Goal: Navigation & Orientation: Find specific page/section

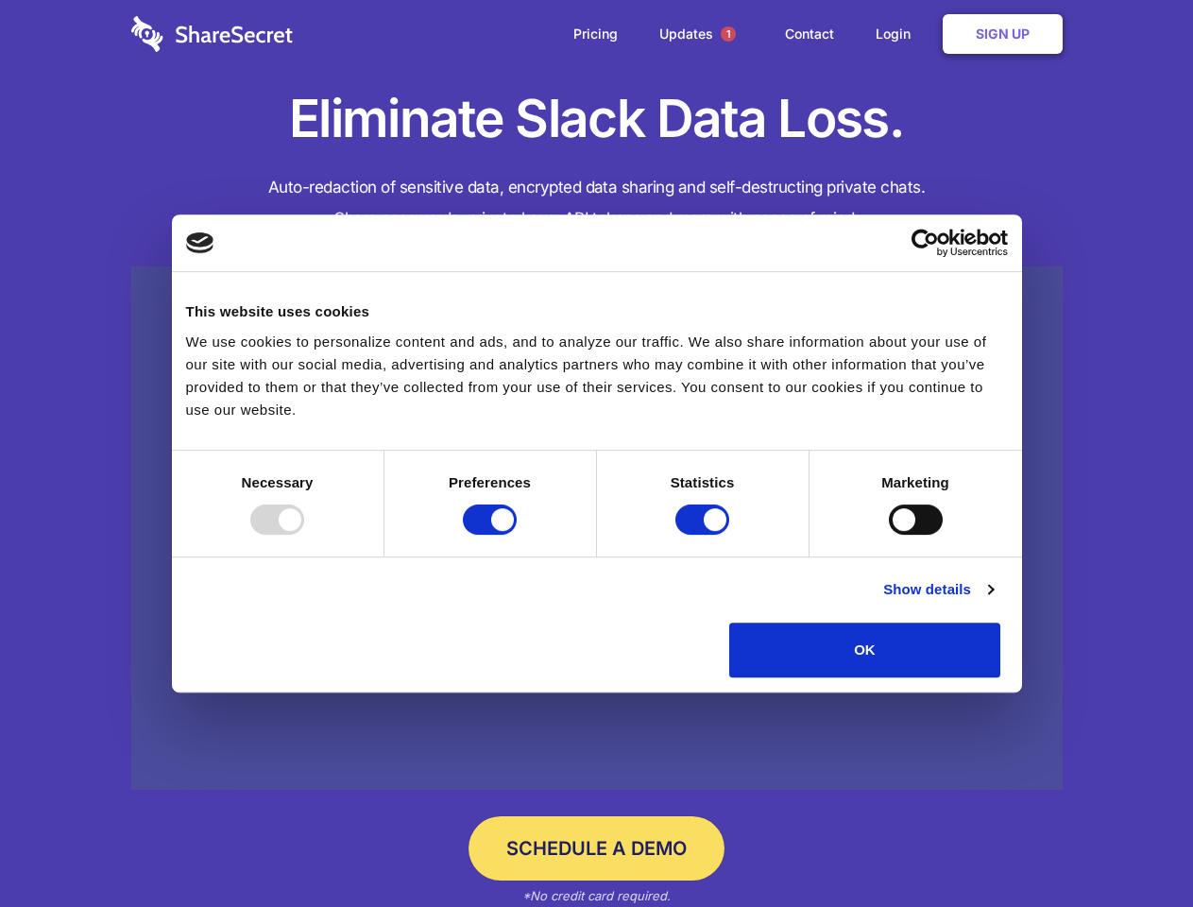
click at [304, 535] on div at bounding box center [277, 520] width 54 height 30
click at [517, 535] on input "Preferences" at bounding box center [490, 520] width 54 height 30
checkbox input "false"
click at [705, 535] on input "Statistics" at bounding box center [703, 520] width 54 height 30
checkbox input "false"
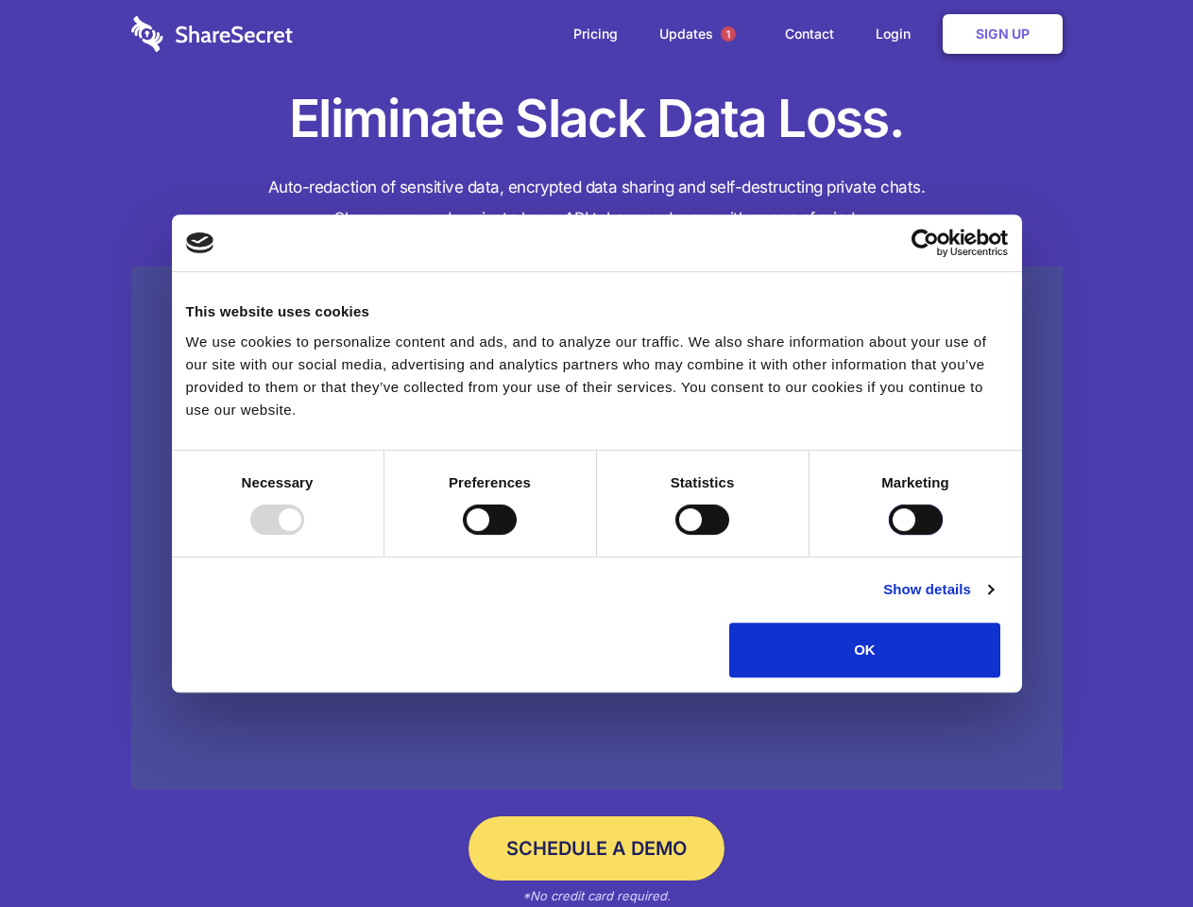
click at [889, 535] on input "Marketing" at bounding box center [916, 520] width 54 height 30
checkbox input "true"
click at [993, 601] on link "Show details" at bounding box center [938, 589] width 110 height 23
click at [0, 0] on li "Necessary 7 Necessary cookies help make a website usable by enabling basic func…" at bounding box center [0, 0] width 0 height 0
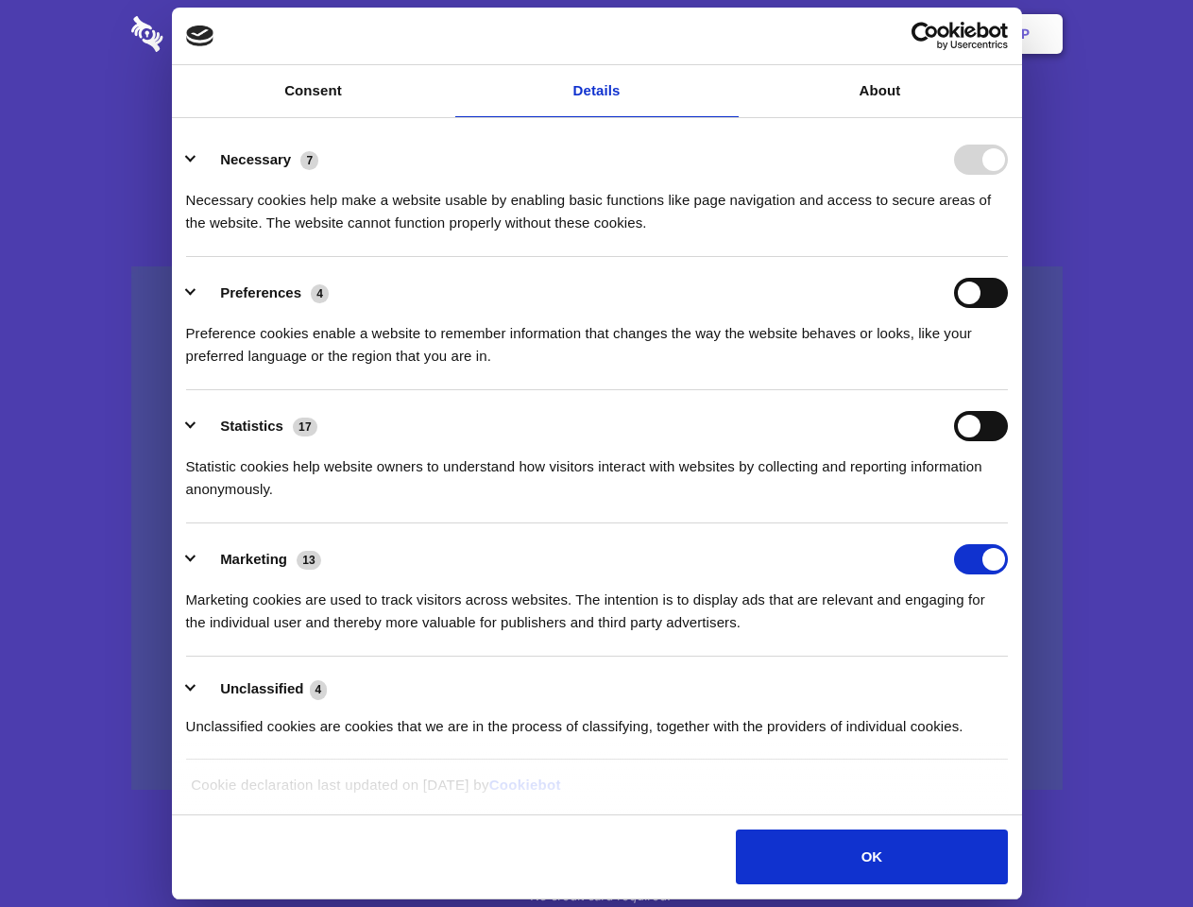
click at [728, 34] on span "1" at bounding box center [728, 33] width 15 height 15
